Goal: Check status: Check status

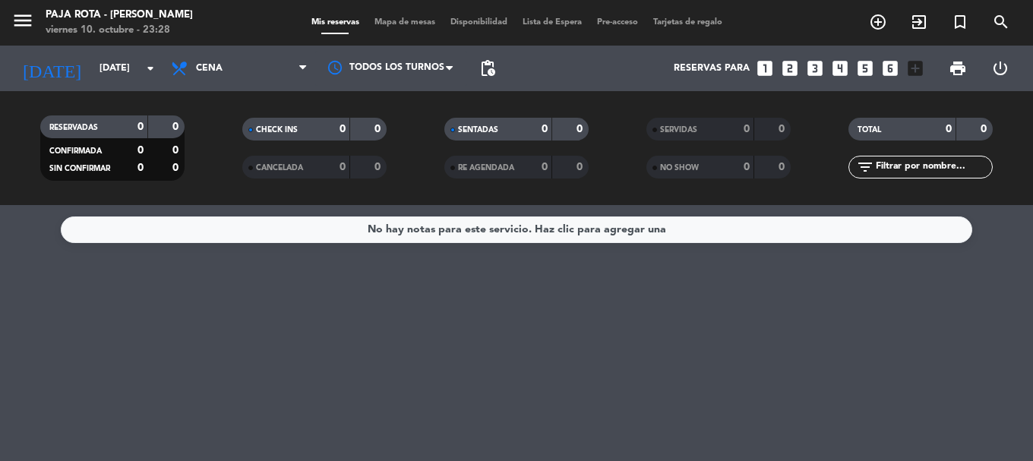
click at [99, 73] on input "[DATE]" at bounding box center [156, 68] width 128 height 26
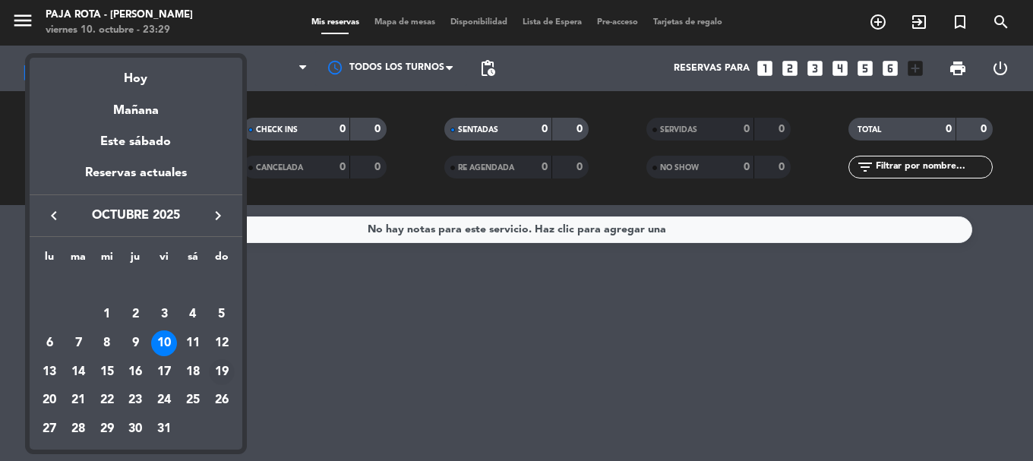
click at [219, 384] on div "19" at bounding box center [222, 372] width 26 height 26
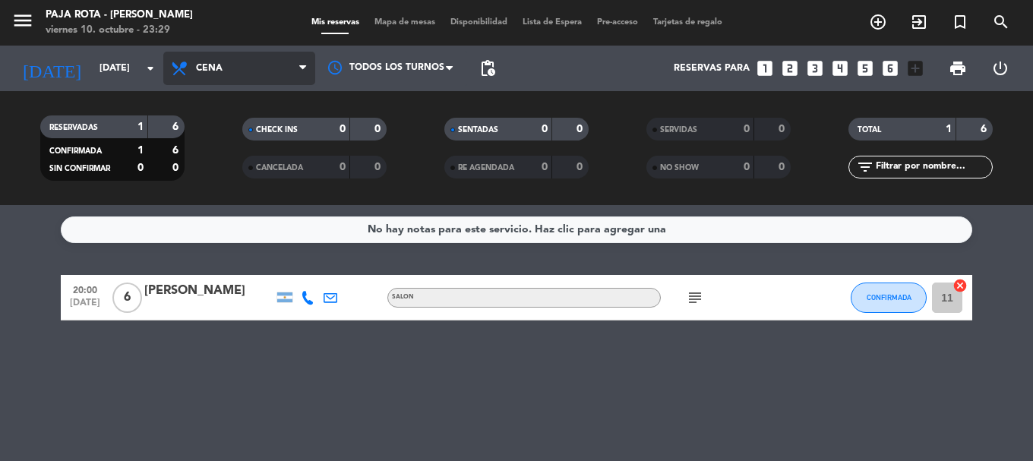
click at [268, 55] on span "Cena" at bounding box center [239, 68] width 152 height 33
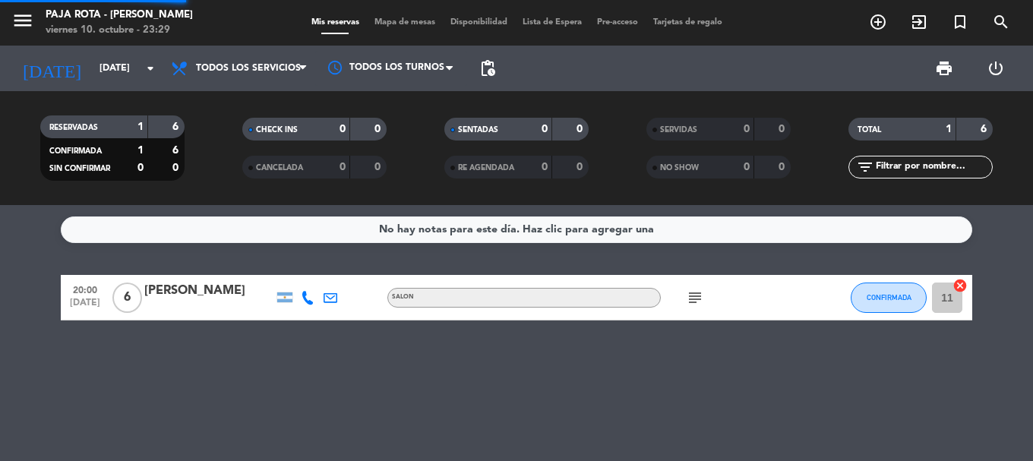
drag, startPoint x: 270, startPoint y: 101, endPoint x: 290, endPoint y: 112, distance: 23.4
click at [271, 102] on div "menu PAJA ROTA - [PERSON_NAME][DATE] 10. octubre - 23:29 Mis reservas Mapa de m…" at bounding box center [516, 102] width 1033 height 205
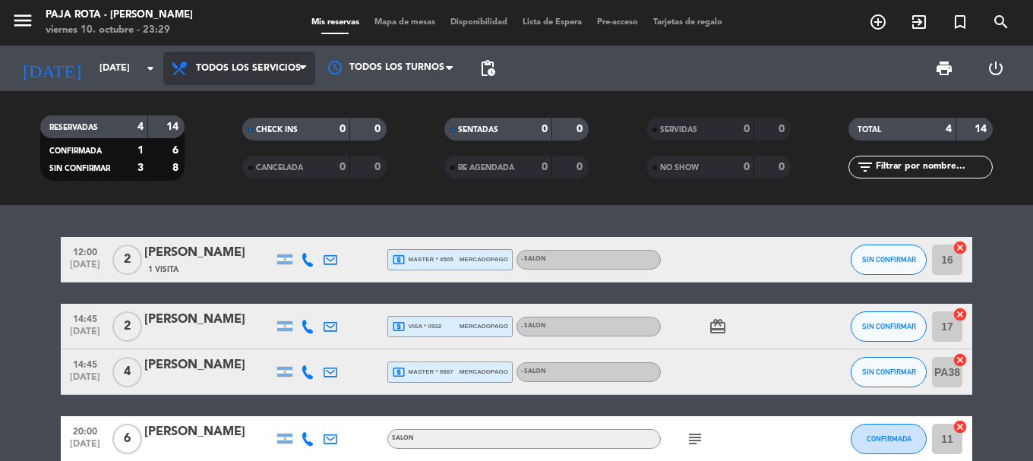
click at [269, 73] on span "Todos los servicios" at bounding box center [248, 68] width 105 height 11
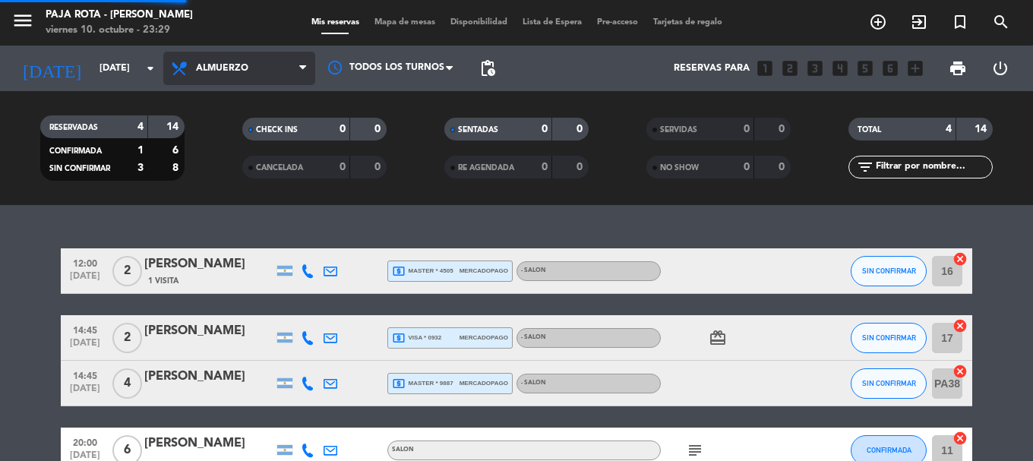
click at [248, 129] on div "menu PAJA ROTA - [PERSON_NAME][DATE] 10. octubre - 23:29 Mis reservas Mapa de m…" at bounding box center [516, 102] width 1033 height 205
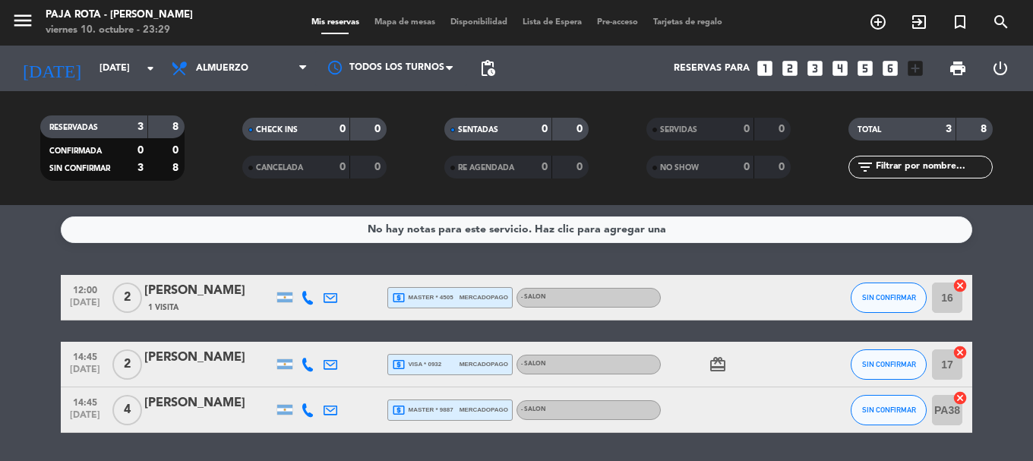
scroll to position [61, 0]
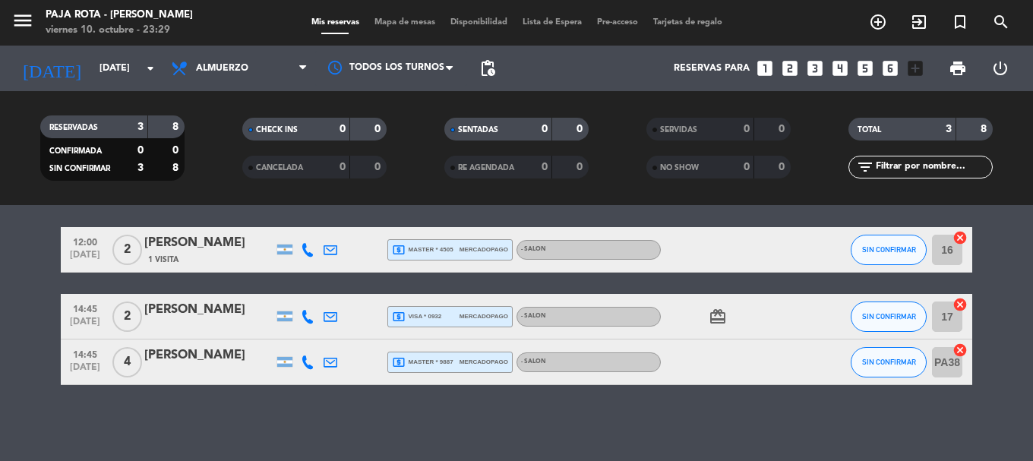
click at [721, 321] on icon "card_giftcard" at bounding box center [717, 316] width 18 height 18
click at [748, 352] on div at bounding box center [729, 361] width 137 height 45
click at [726, 317] on icon "card_giftcard" at bounding box center [717, 316] width 18 height 18
click at [739, 329] on div "card_giftcard SOLO UN REGALO" at bounding box center [729, 316] width 137 height 45
click at [92, 64] on input "[DATE]" at bounding box center [156, 68] width 128 height 26
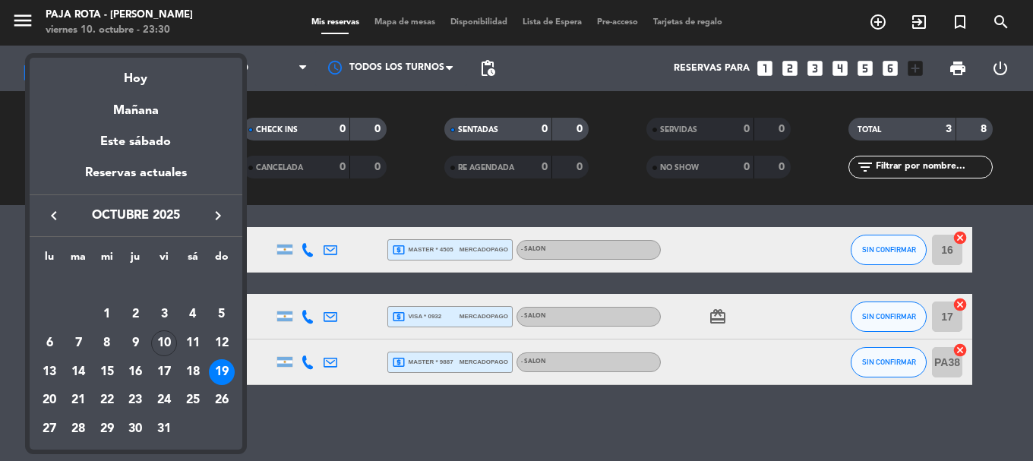
click at [115, 144] on div "Este sábado" at bounding box center [136, 142] width 213 height 43
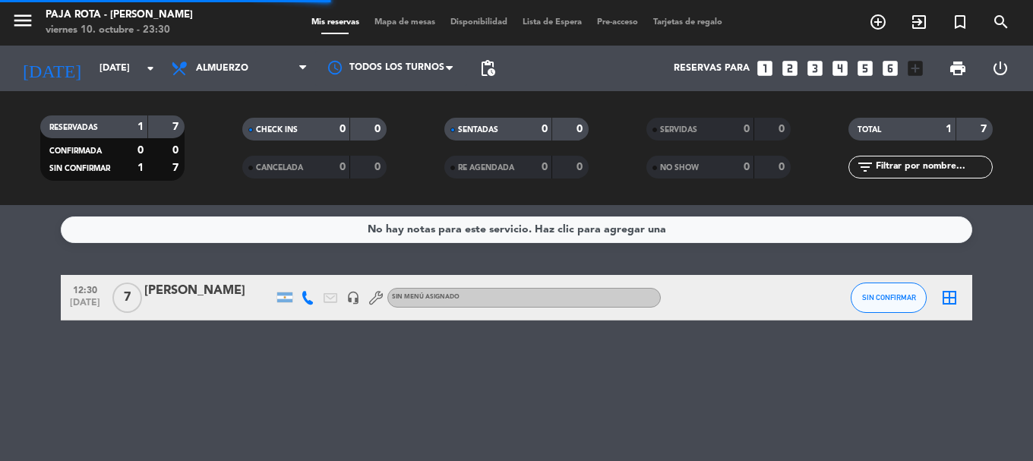
scroll to position [0, 0]
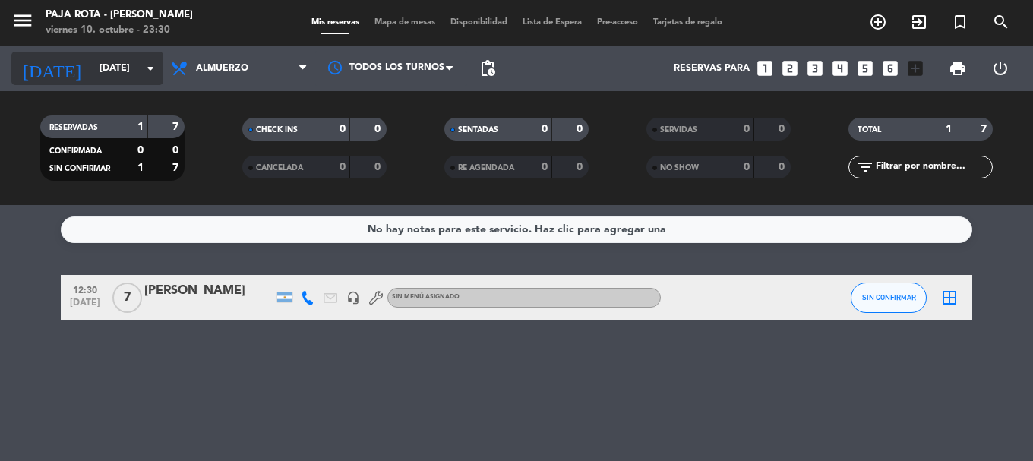
click at [92, 75] on input "[DATE]" at bounding box center [156, 68] width 128 height 26
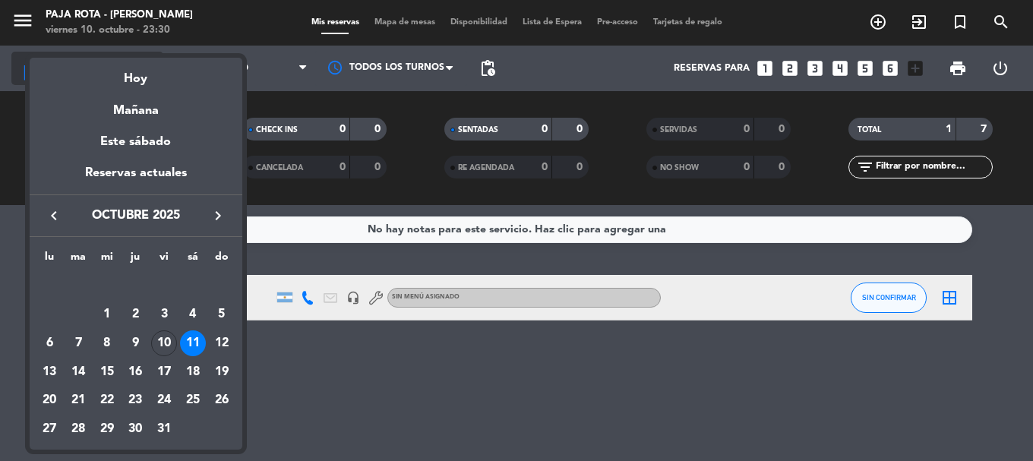
click at [93, 71] on div "Hoy" at bounding box center [136, 73] width 213 height 31
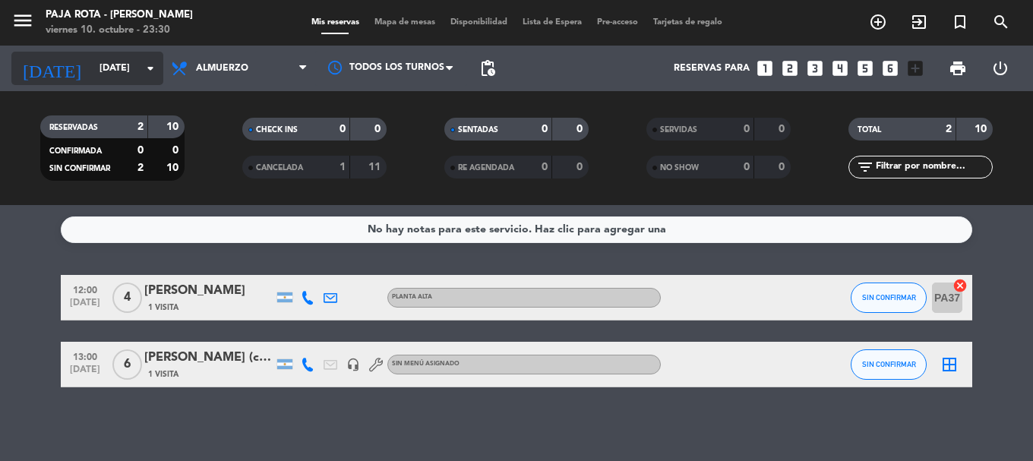
click at [153, 68] on icon "arrow_drop_down" at bounding box center [150, 68] width 18 height 18
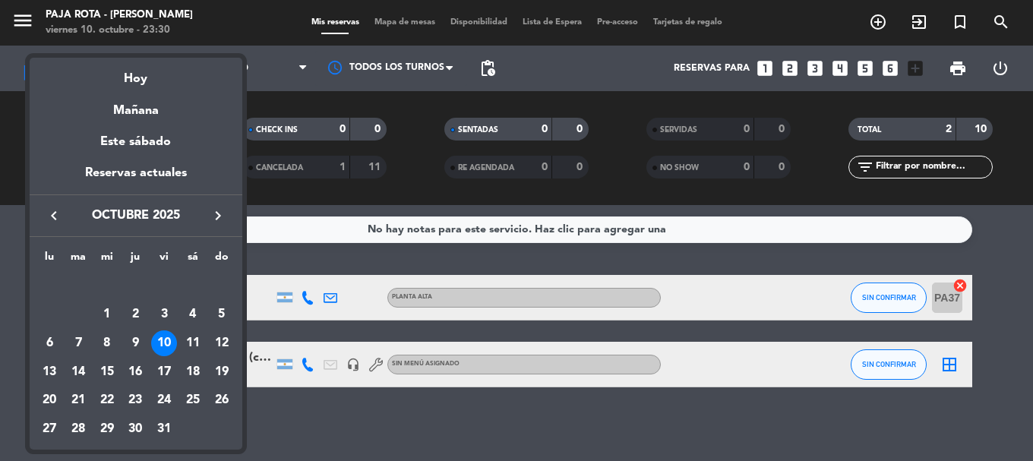
drag, startPoint x: 159, startPoint y: 115, endPoint x: 218, endPoint y: 87, distance: 65.5
click at [159, 114] on div "Mañana" at bounding box center [136, 105] width 213 height 31
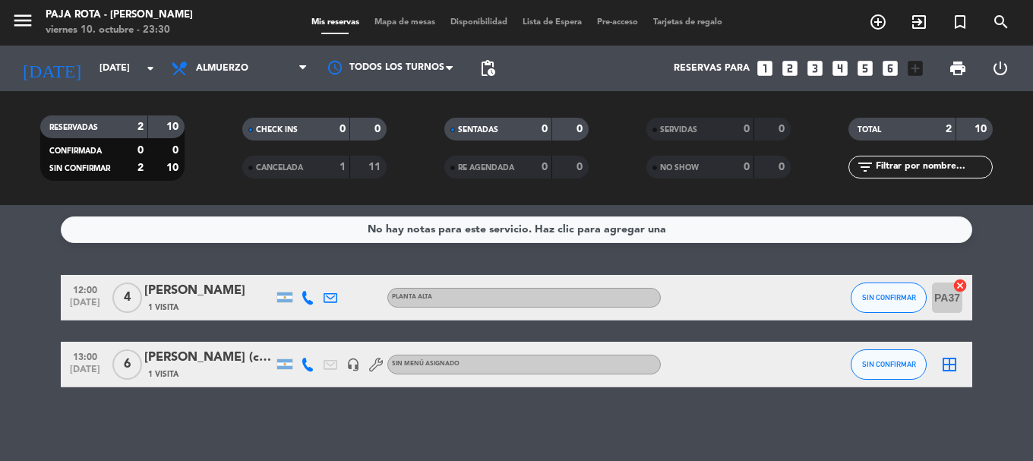
type input "[DATE]"
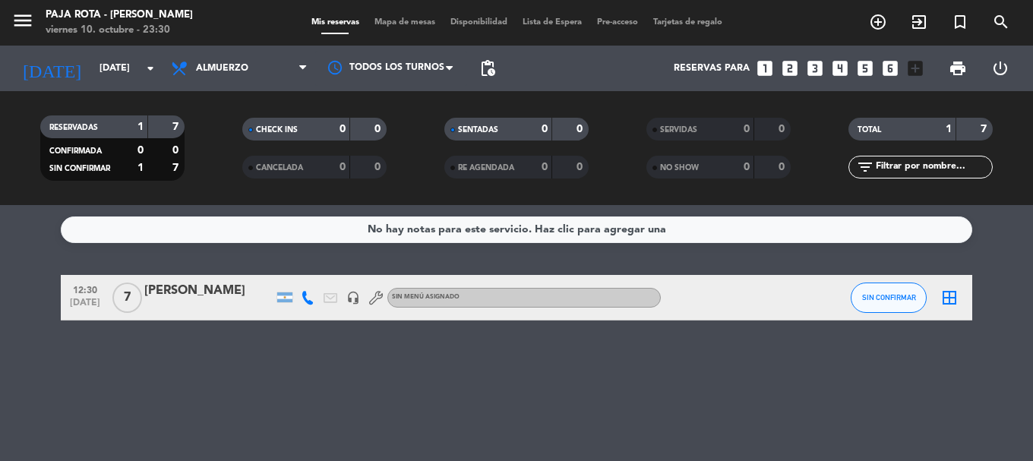
click at [236, 73] on span "Almuerzo" at bounding box center [222, 68] width 52 height 11
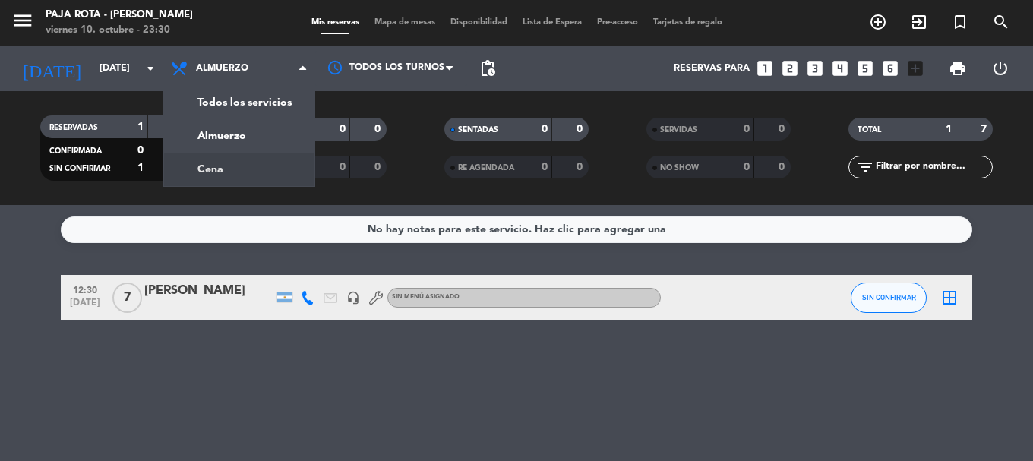
drag, startPoint x: 244, startPoint y: 166, endPoint x: 244, endPoint y: 158, distance: 8.4
click at [244, 158] on div "menu PAJA ROTA - [PERSON_NAME][DATE] 10. octubre - 23:30 Mis reservas Mapa de m…" at bounding box center [516, 102] width 1033 height 205
